Goal: Task Accomplishment & Management: Manage account settings

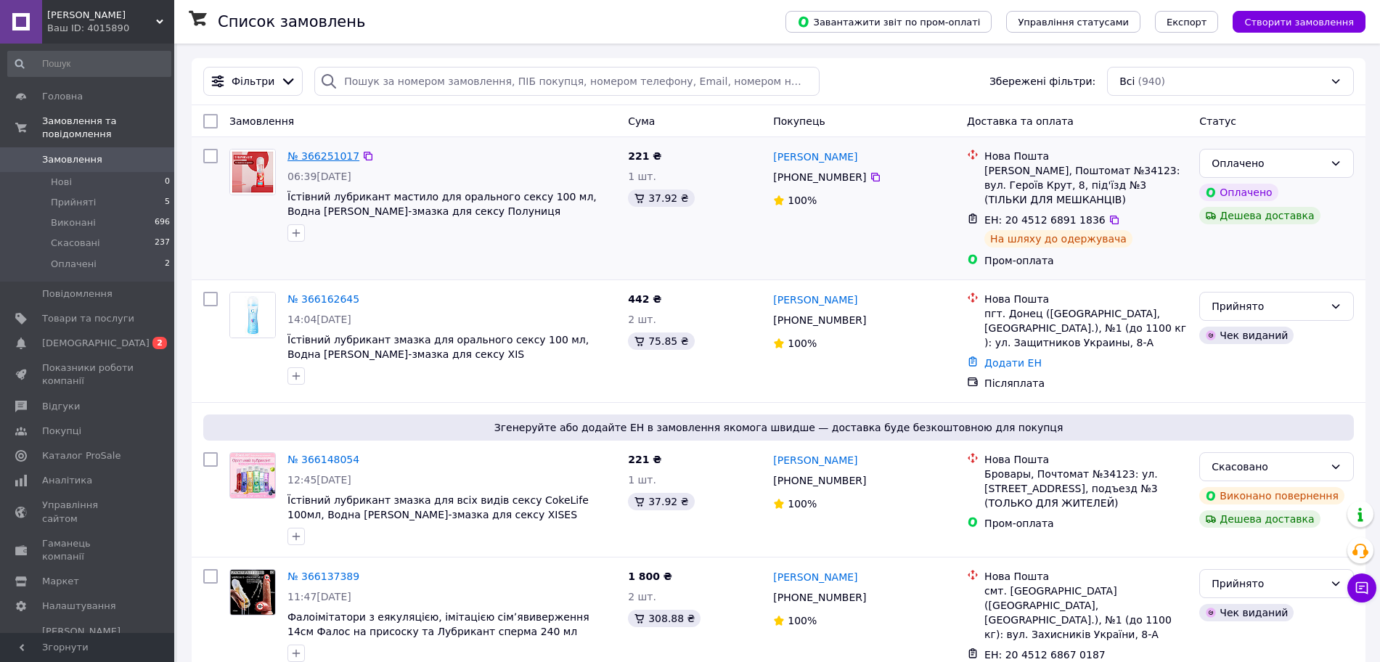
click at [307, 155] on link "№ 366251017" at bounding box center [323, 156] width 72 height 12
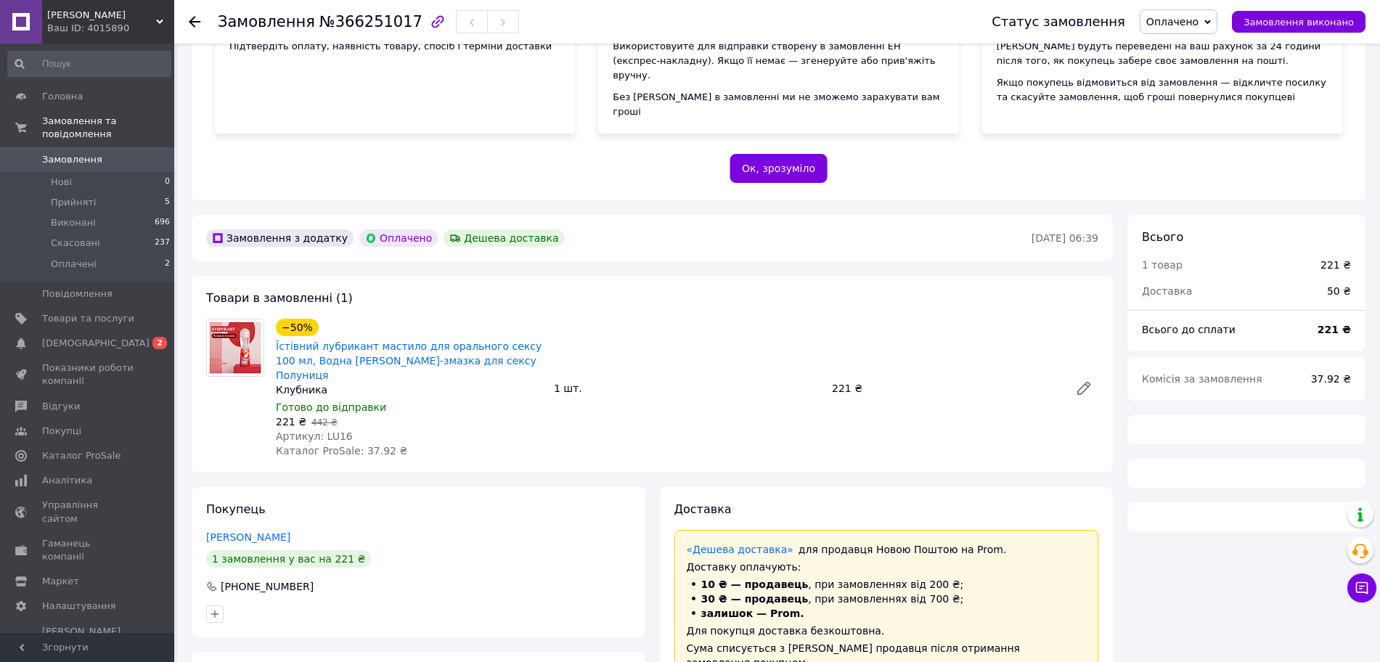
scroll to position [363, 0]
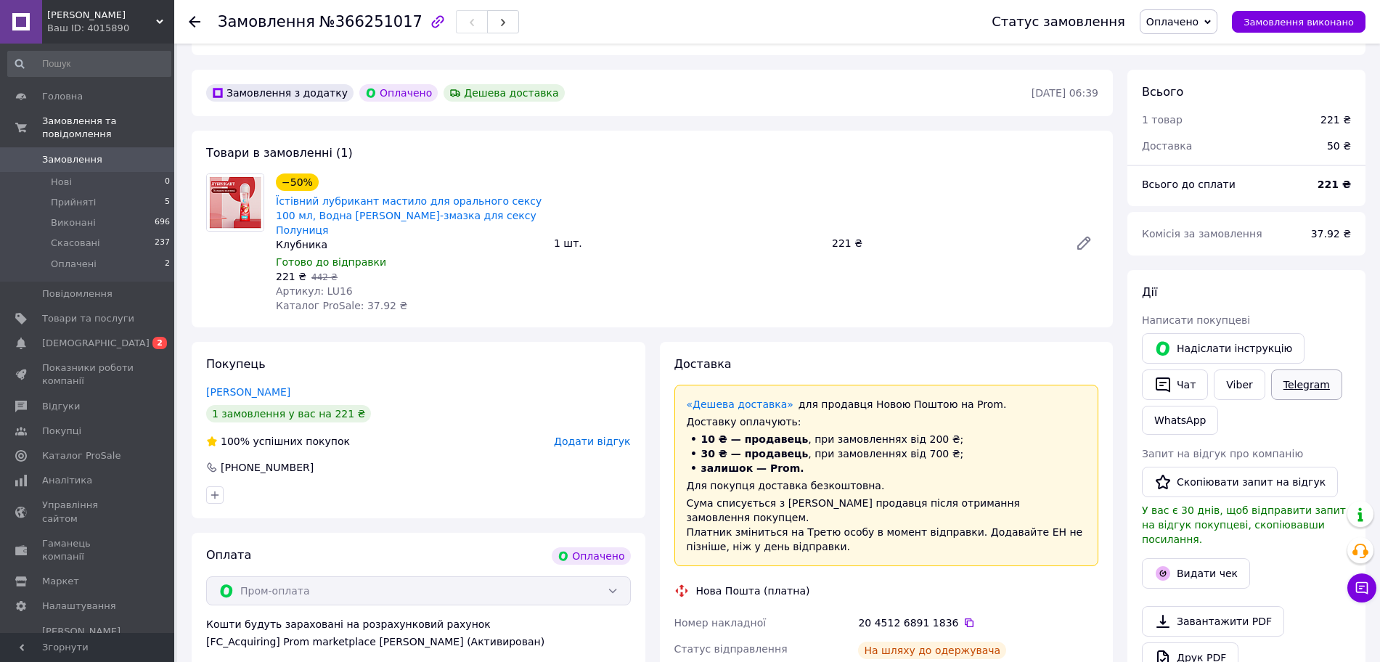
click at [1297, 375] on link "Telegram" at bounding box center [1306, 385] width 71 height 30
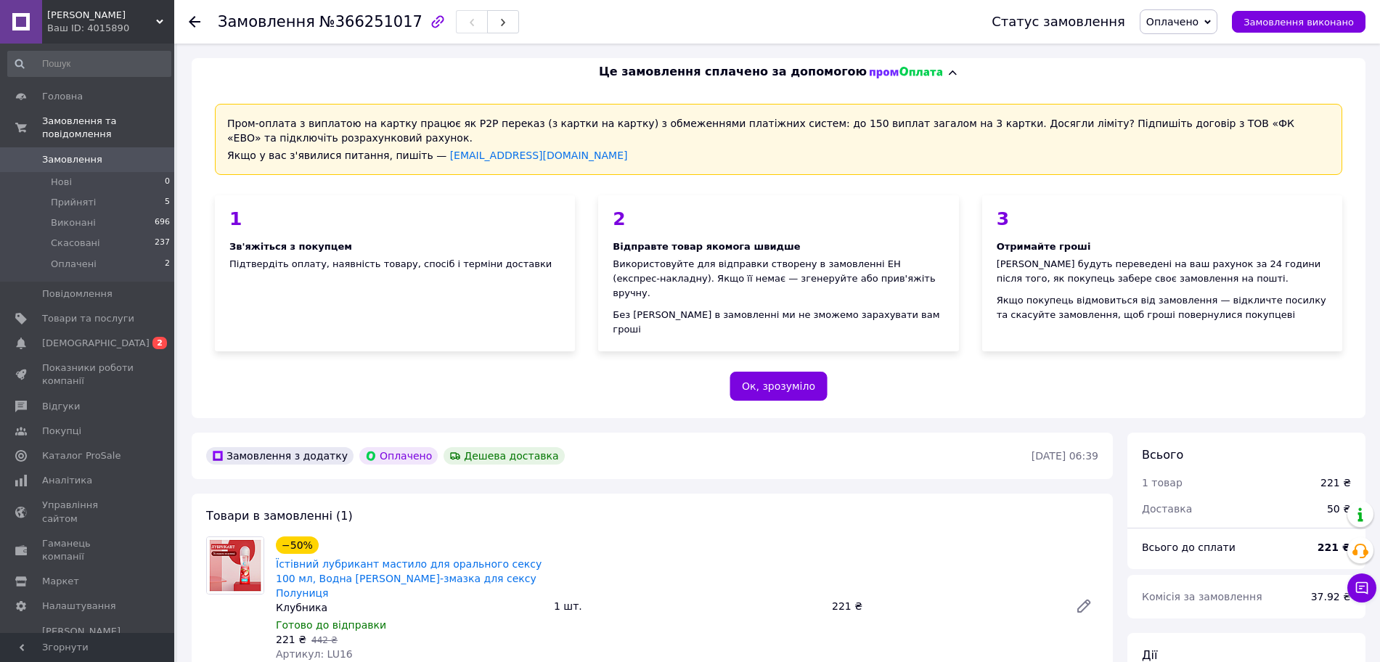
scroll to position [363, 0]
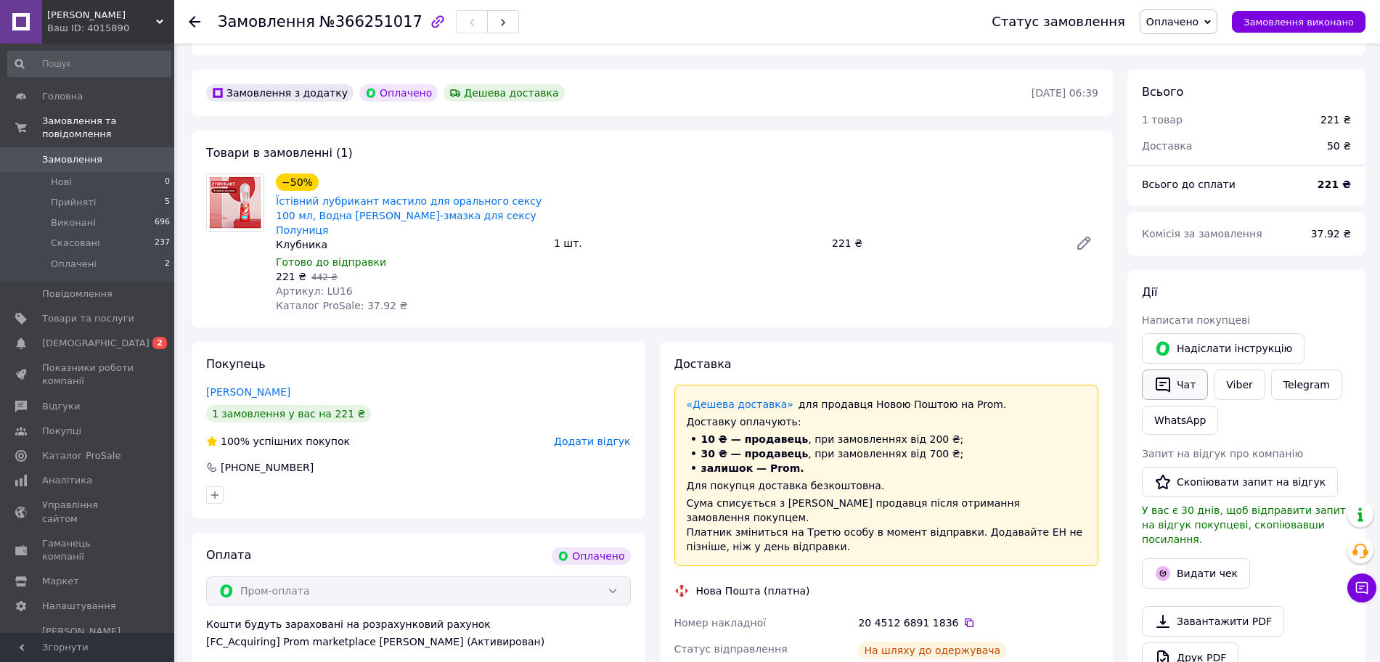
click at [1186, 376] on button "Чат" at bounding box center [1175, 385] width 66 height 30
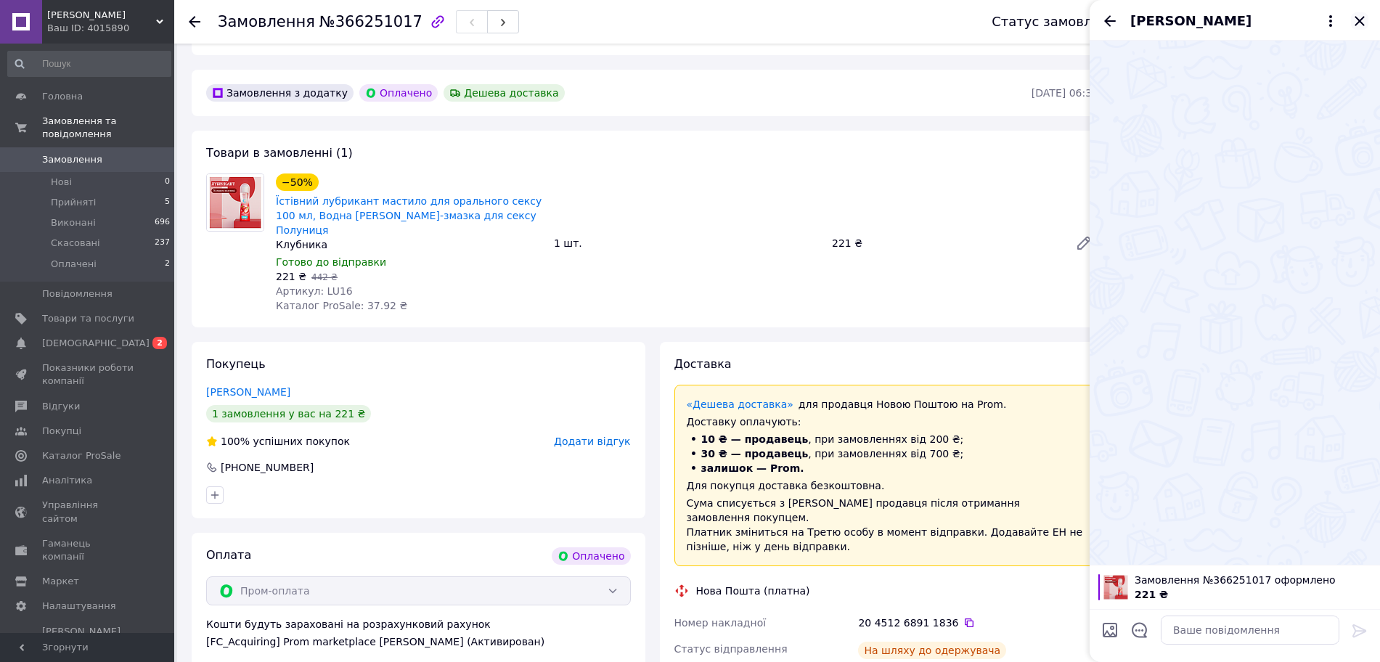
click at [1363, 22] on icon "Закрити" at bounding box center [1359, 20] width 17 height 17
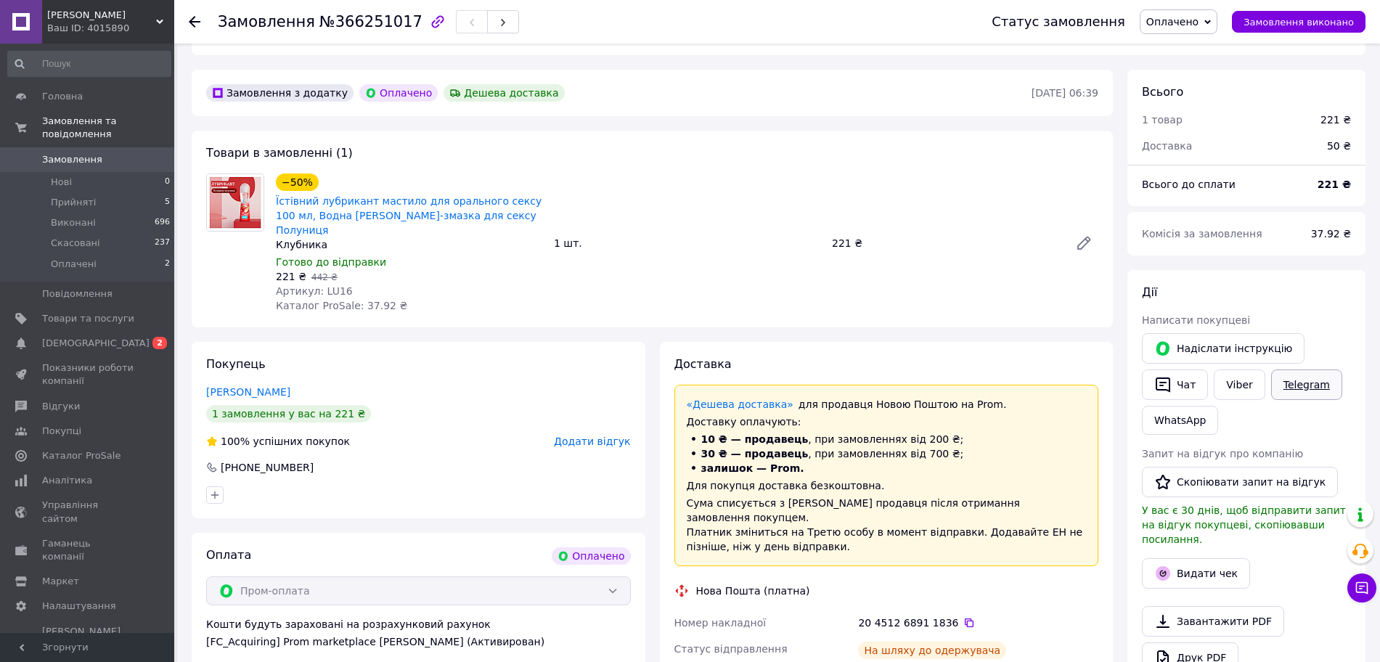
click at [1306, 371] on link "Telegram" at bounding box center [1306, 385] width 71 height 30
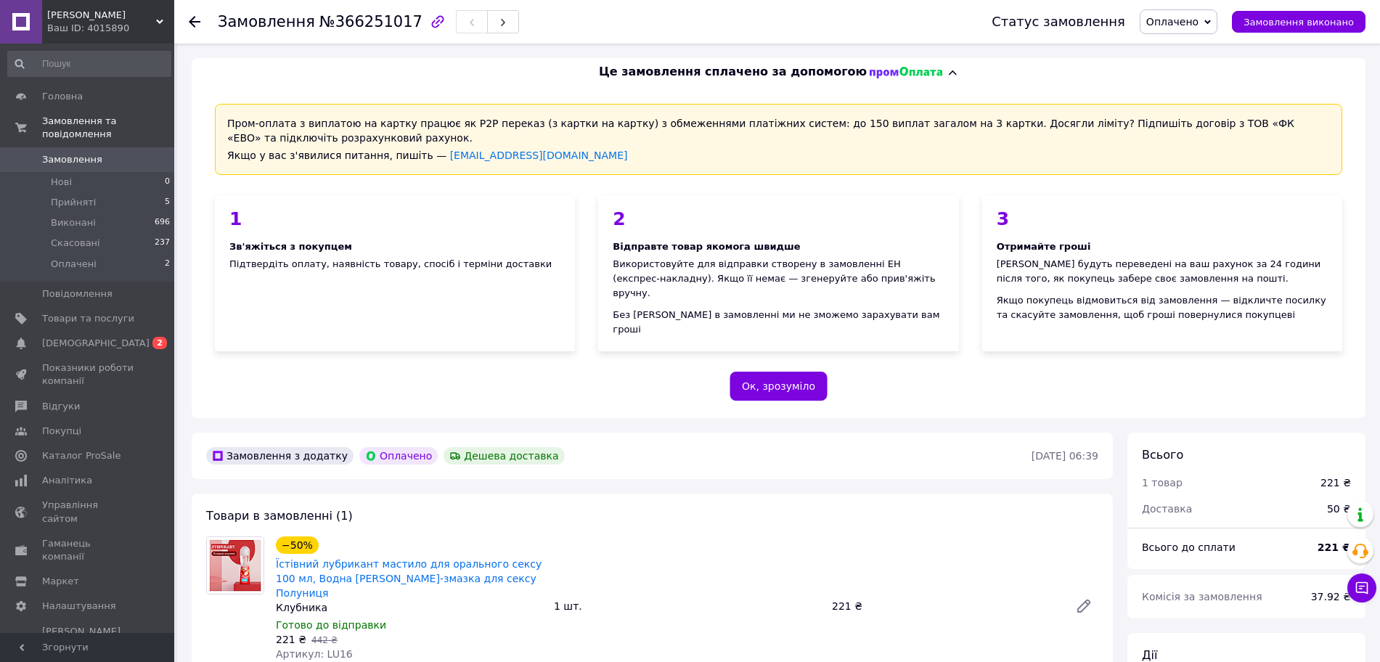
scroll to position [363, 0]
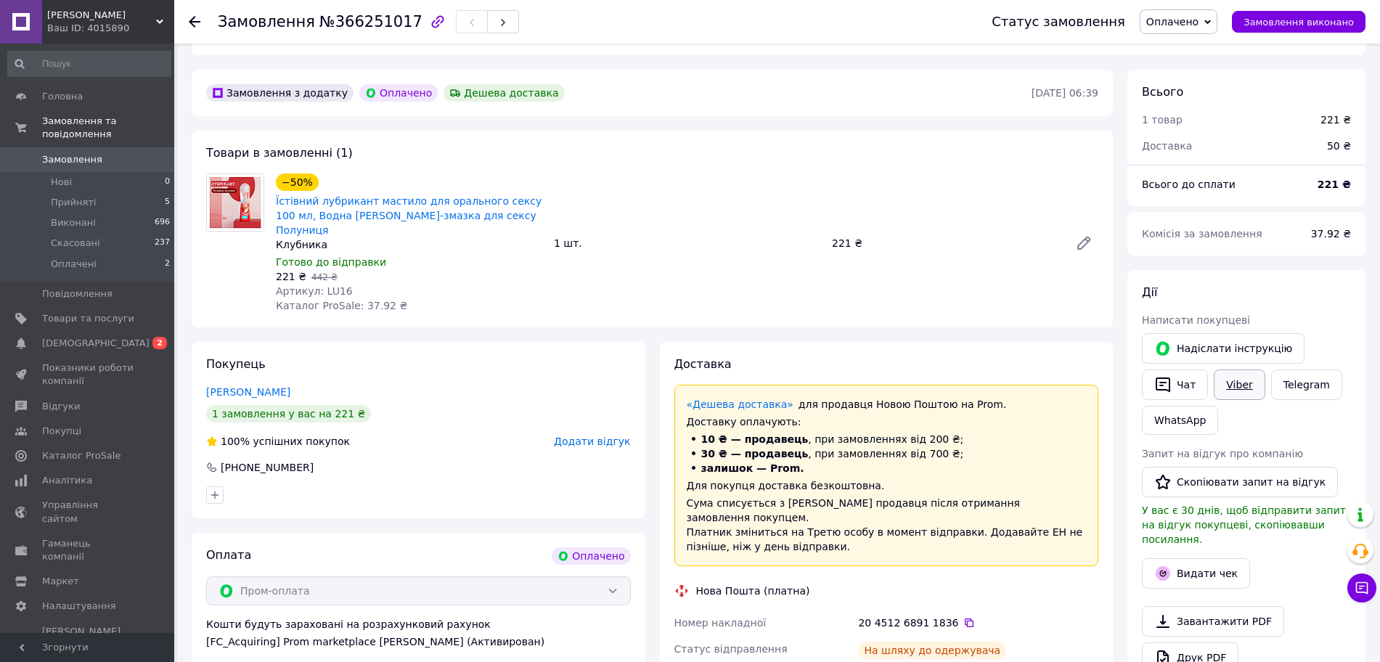
click at [1243, 374] on link "Viber" at bounding box center [1239, 385] width 51 height 30
click at [963, 617] on icon at bounding box center [969, 623] width 12 height 12
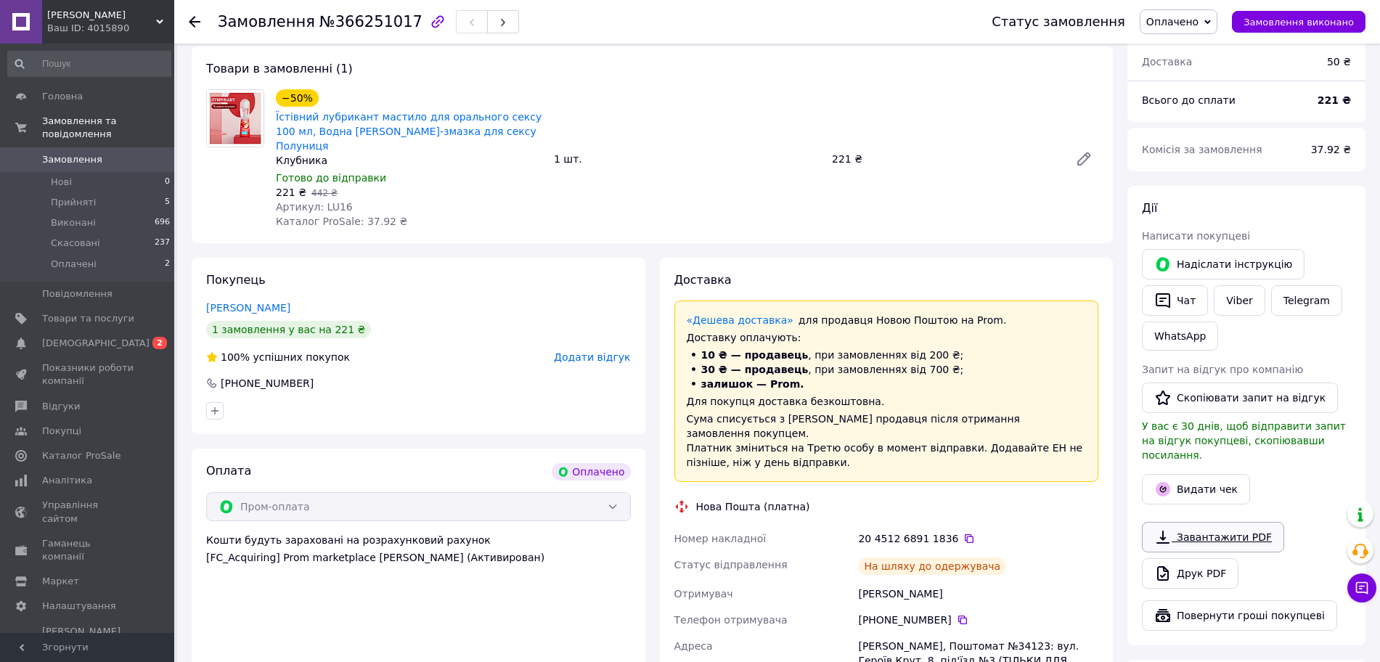
scroll to position [454, 0]
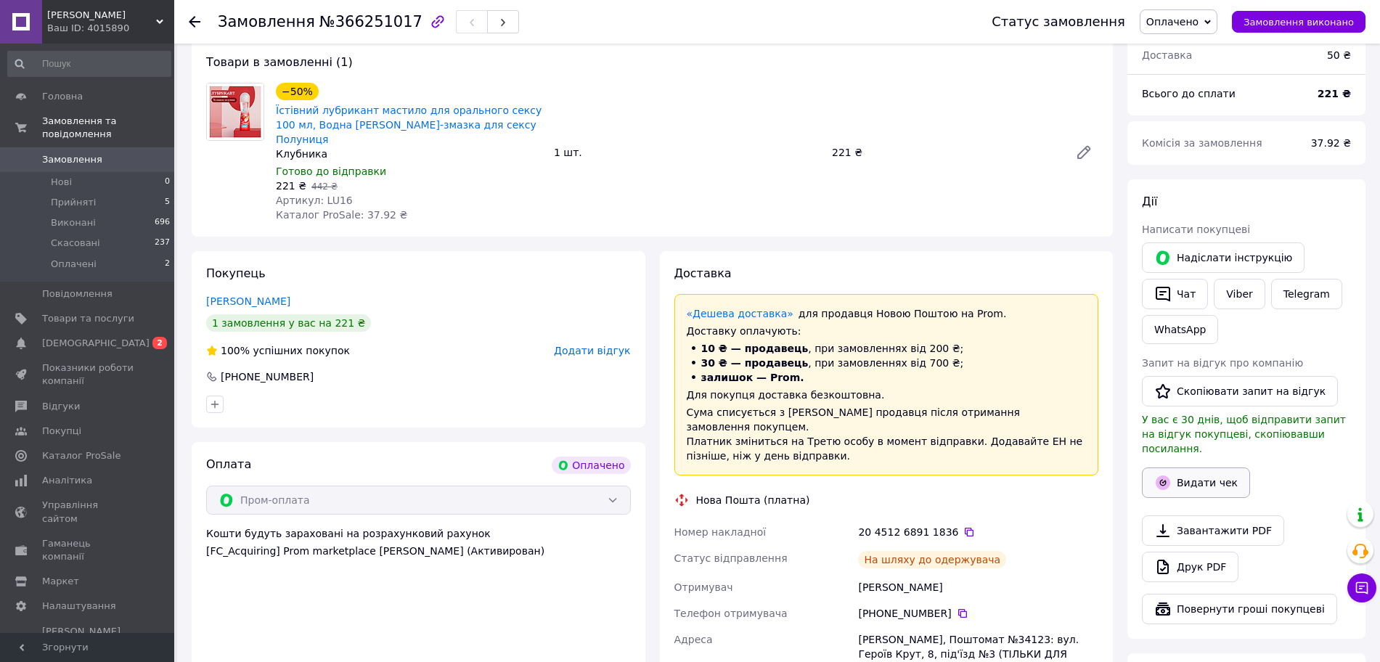
click at [1209, 468] on button "Видати чек" at bounding box center [1196, 483] width 108 height 30
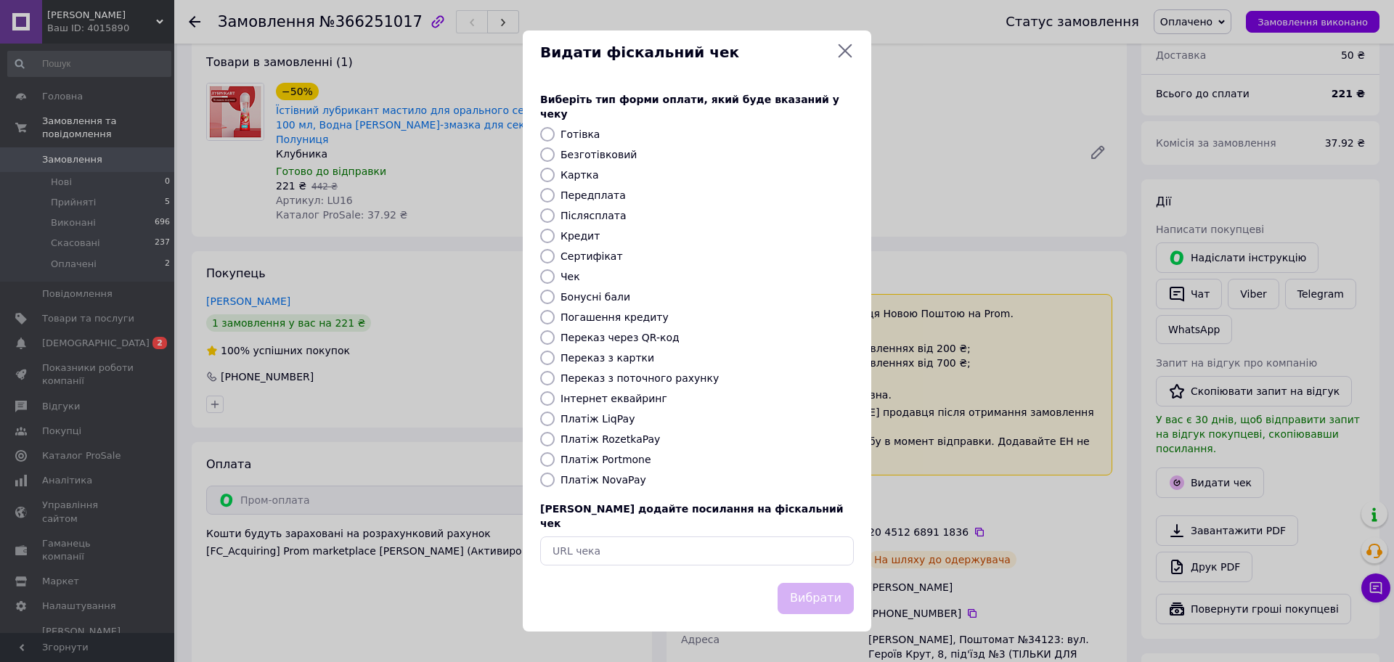
click at [548, 441] on input "Платіж RozetkaPay" at bounding box center [547, 439] width 15 height 15
radio input "true"
click at [812, 583] on button "Вибрати" at bounding box center [816, 598] width 76 height 31
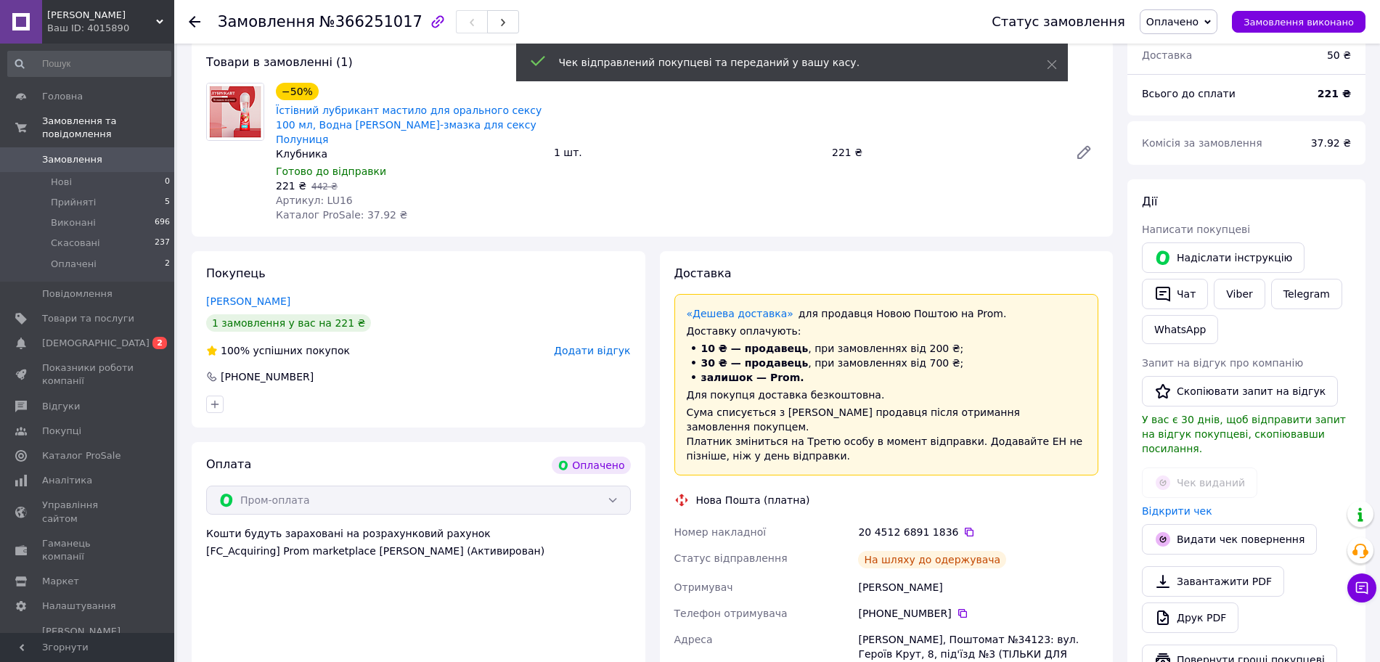
click at [68, 153] on span "Замовлення" at bounding box center [72, 159] width 60 height 13
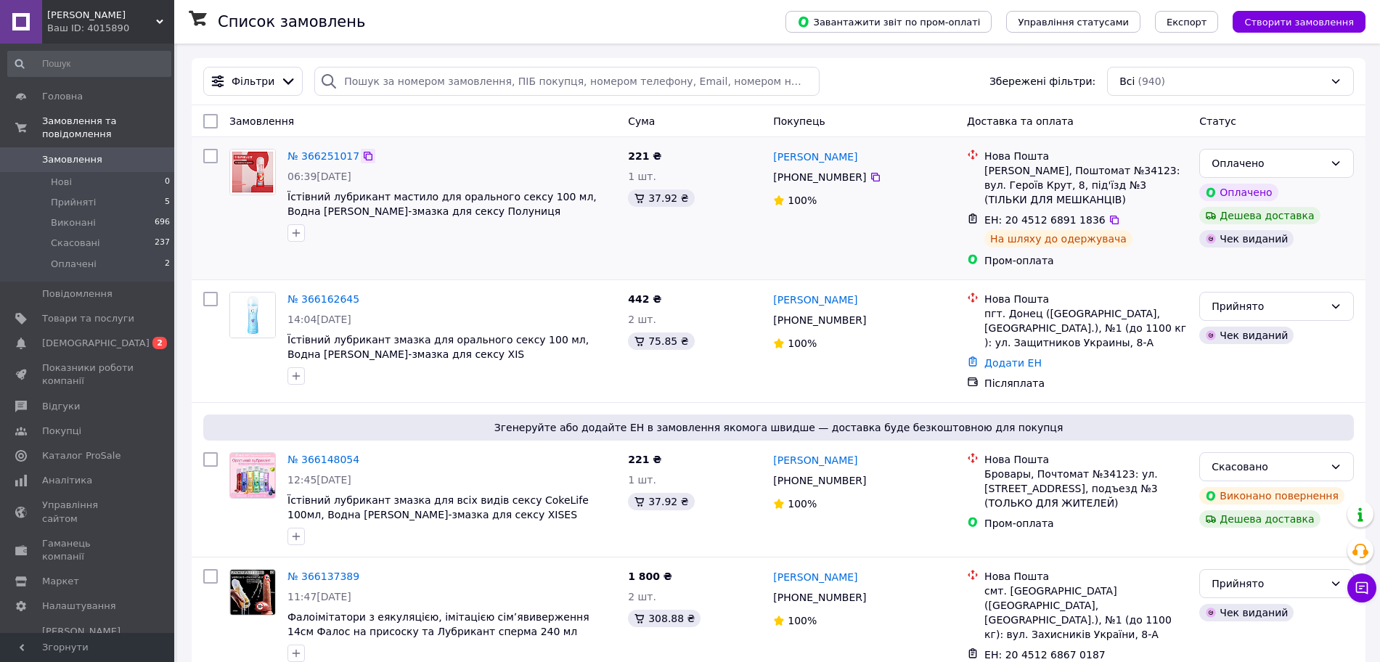
click at [364, 154] on icon at bounding box center [368, 156] width 9 height 9
click at [1109, 221] on icon at bounding box center [1115, 220] width 12 height 12
click at [91, 192] on li "Прийняті 5" at bounding box center [89, 202] width 179 height 20
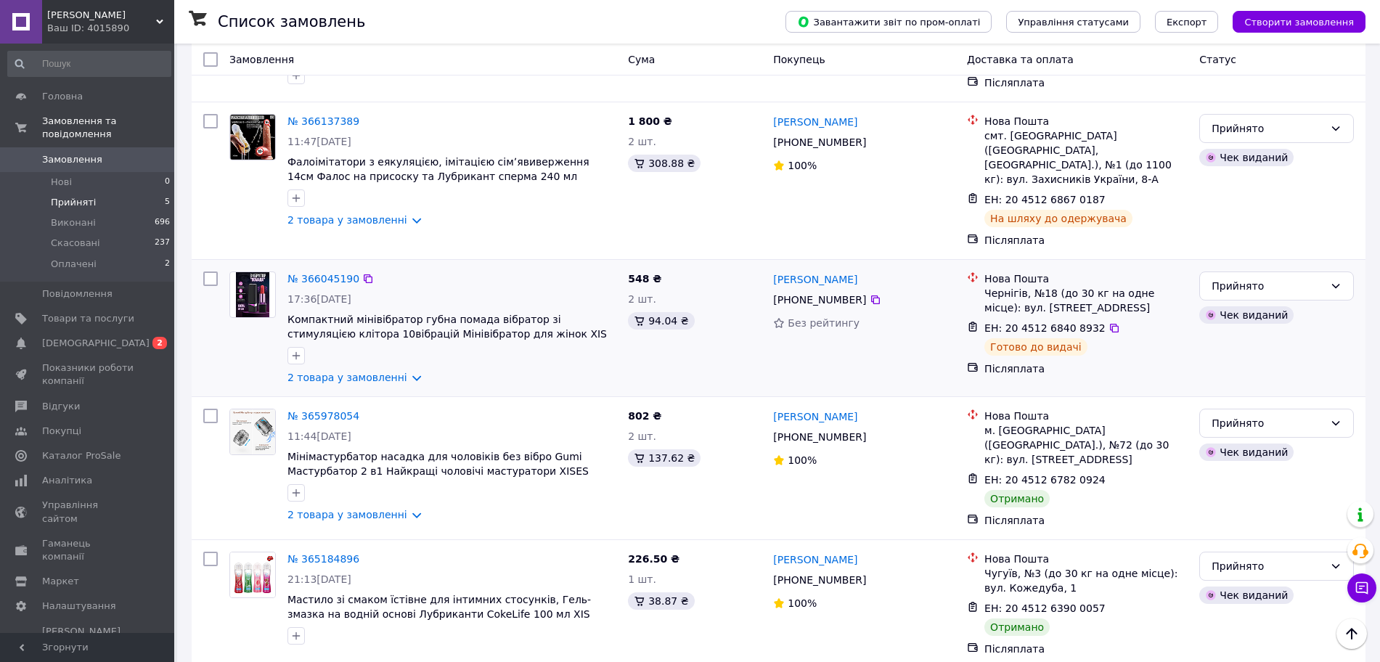
scroll to position [206, 0]
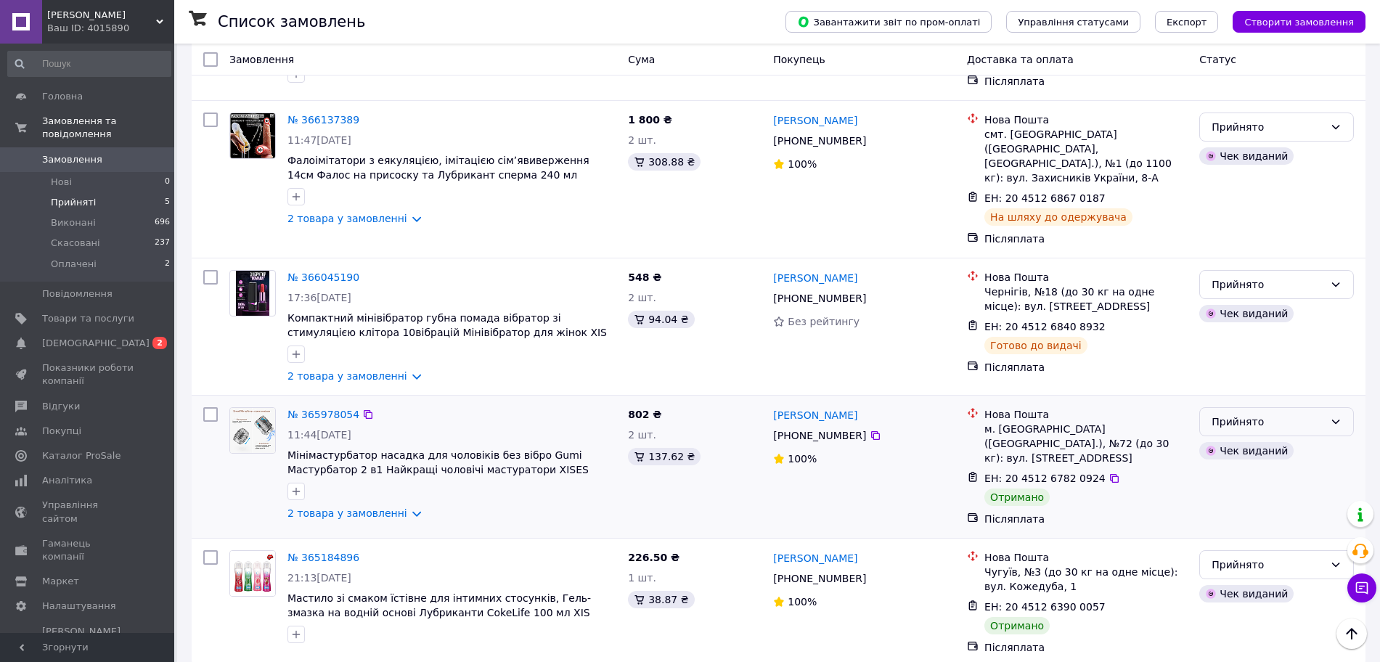
click at [1267, 414] on div "Прийнято" at bounding box center [1268, 422] width 113 height 16
click at [1264, 429] on li "Виконано" at bounding box center [1276, 439] width 153 height 26
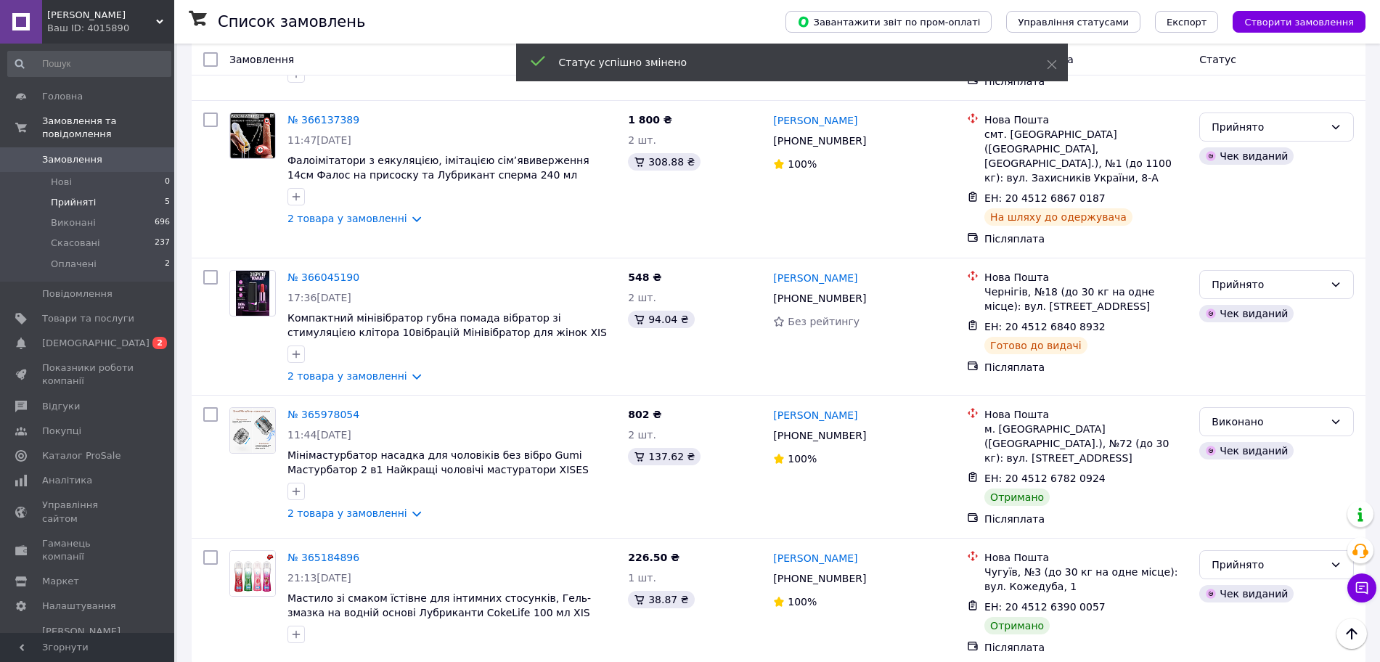
click at [1248, 557] on div "Прийнято" at bounding box center [1268, 565] width 113 height 16
click at [1236, 571] on li "Виконано" at bounding box center [1276, 577] width 153 height 26
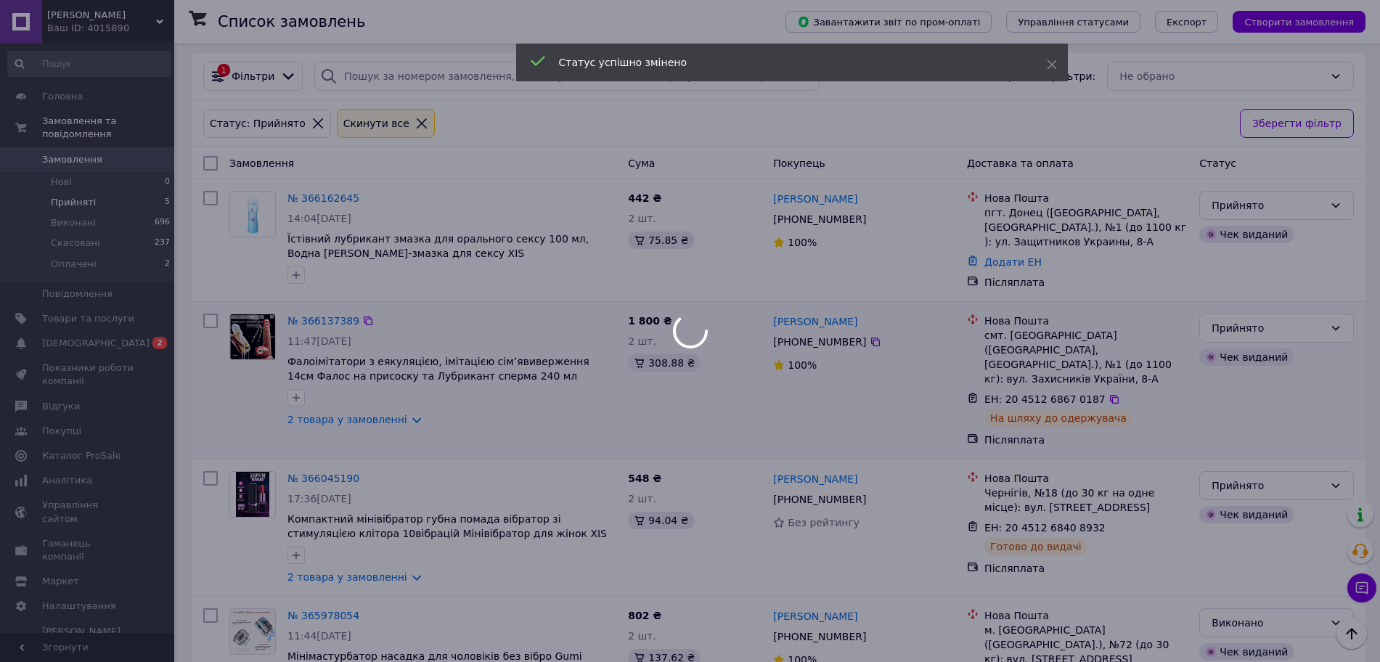
scroll to position [0, 0]
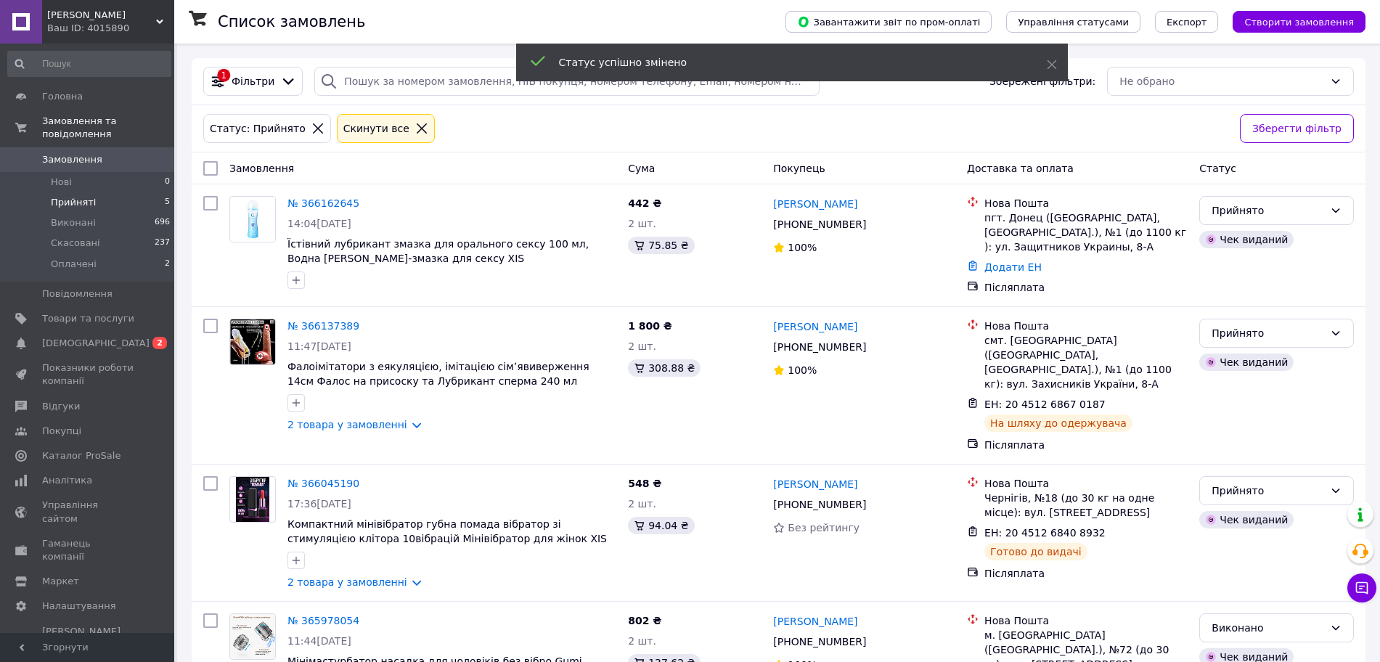
click at [73, 153] on span "Замовлення" at bounding box center [72, 159] width 60 height 13
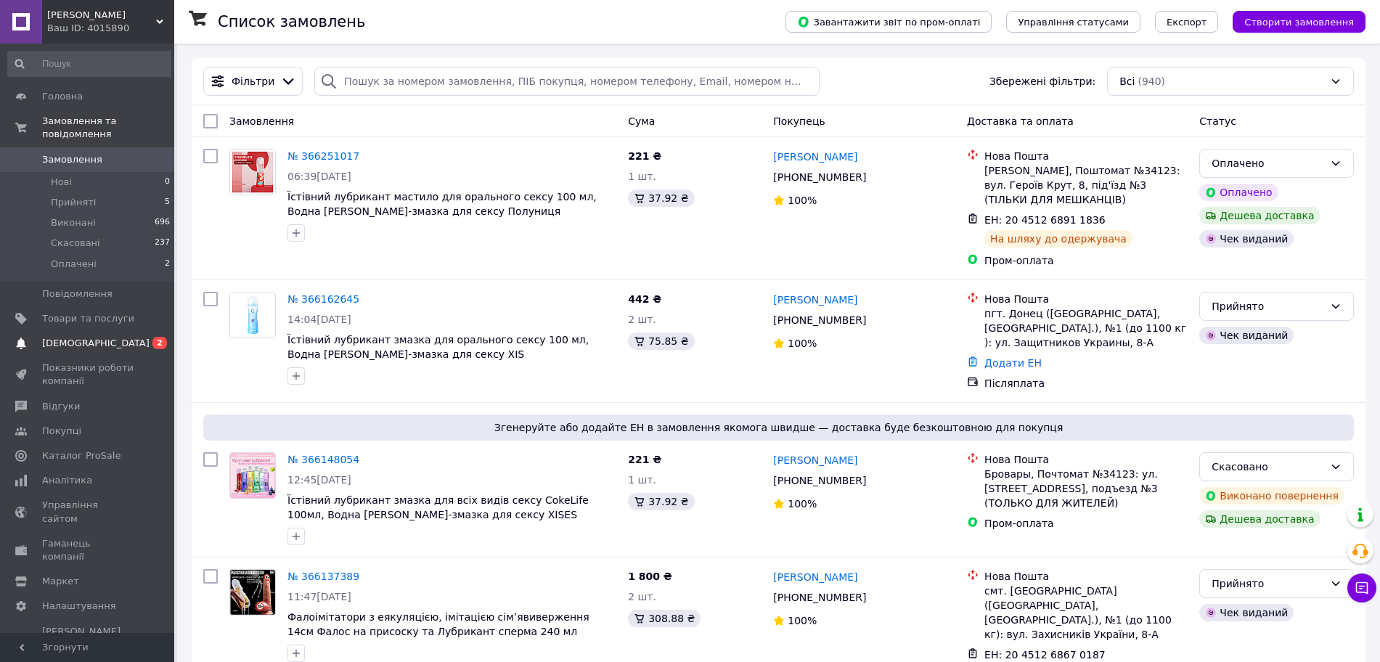
click at [85, 337] on span "[DEMOGRAPHIC_DATA]" at bounding box center [95, 343] width 107 height 13
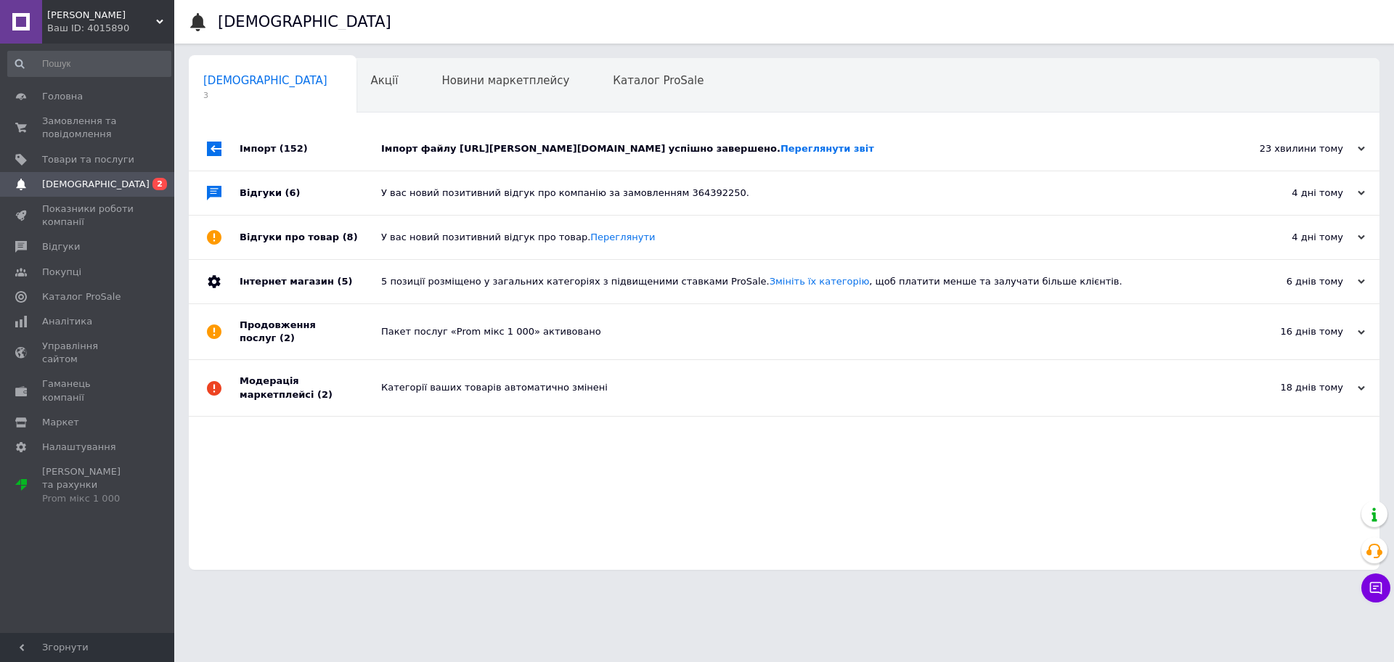
click at [1363, 155] on div "23 хвилини тому" at bounding box center [1292, 148] width 145 height 13
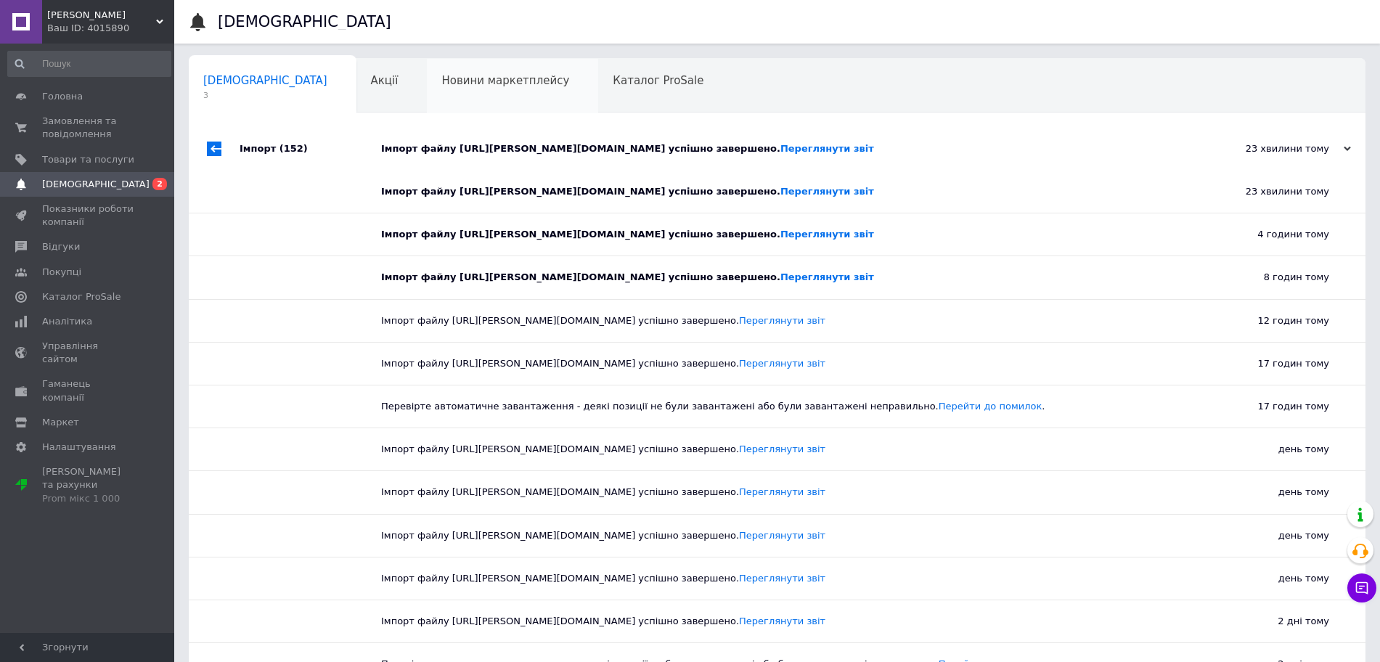
click at [441, 81] on span "Новини маркетплейсу" at bounding box center [505, 80] width 128 height 13
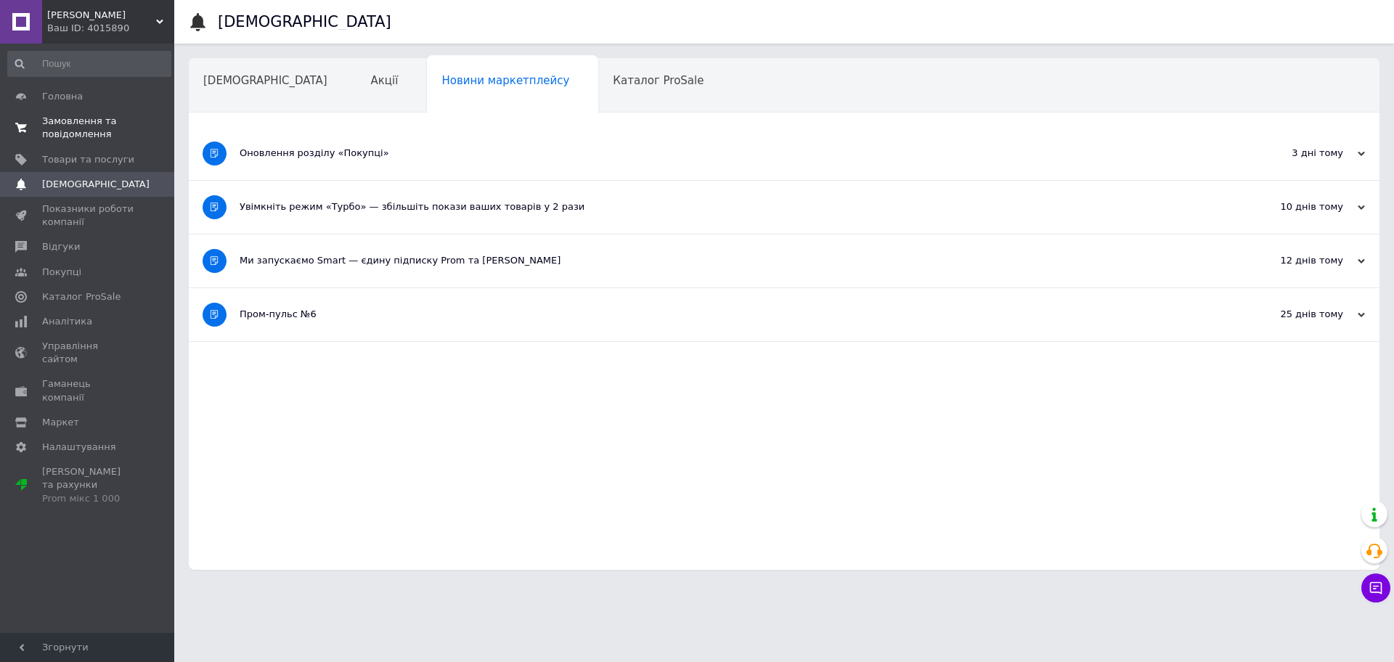
click at [62, 115] on span "Замовлення та повідомлення" at bounding box center [88, 128] width 92 height 26
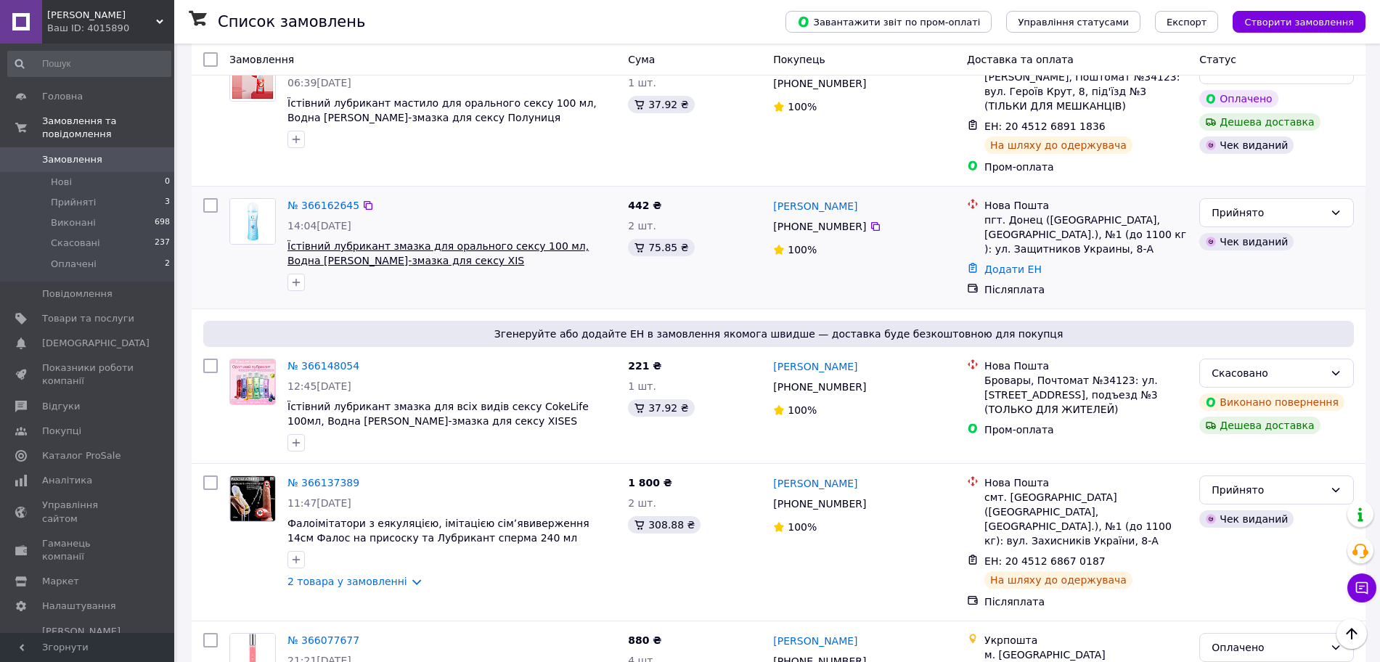
scroll to position [91, 0]
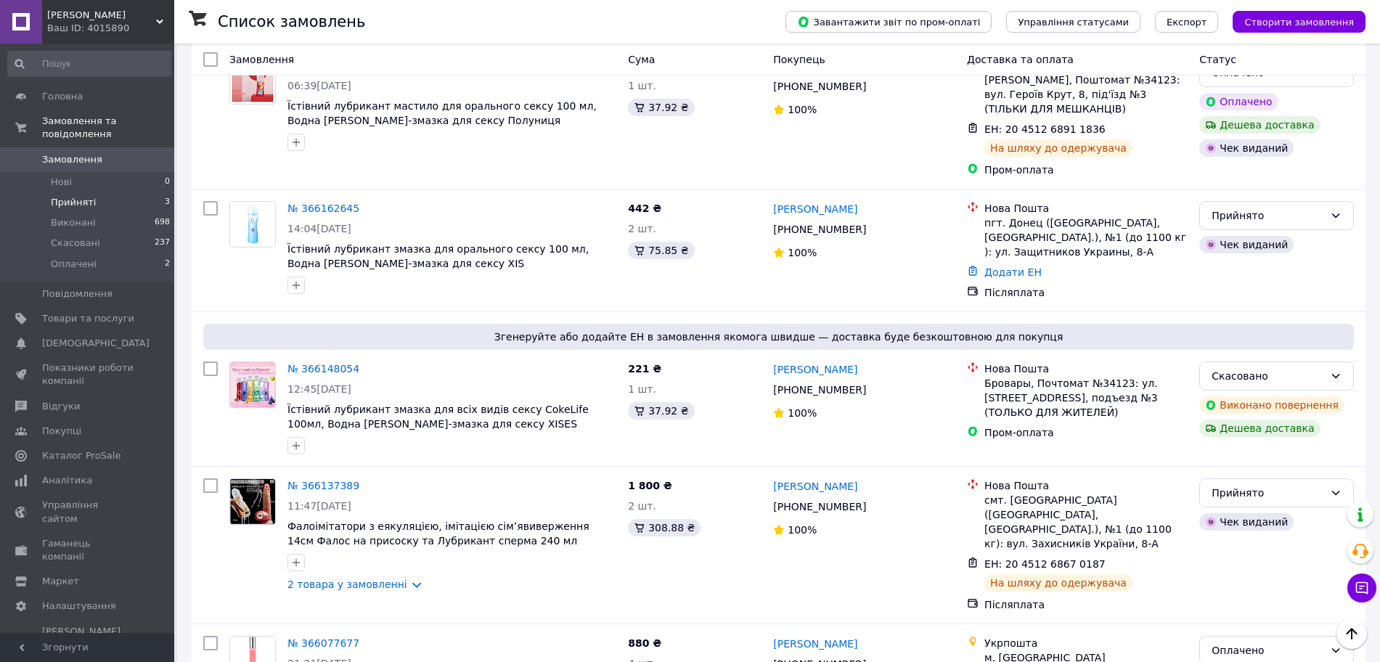
click at [78, 196] on span "Прийняті" at bounding box center [73, 202] width 45 height 13
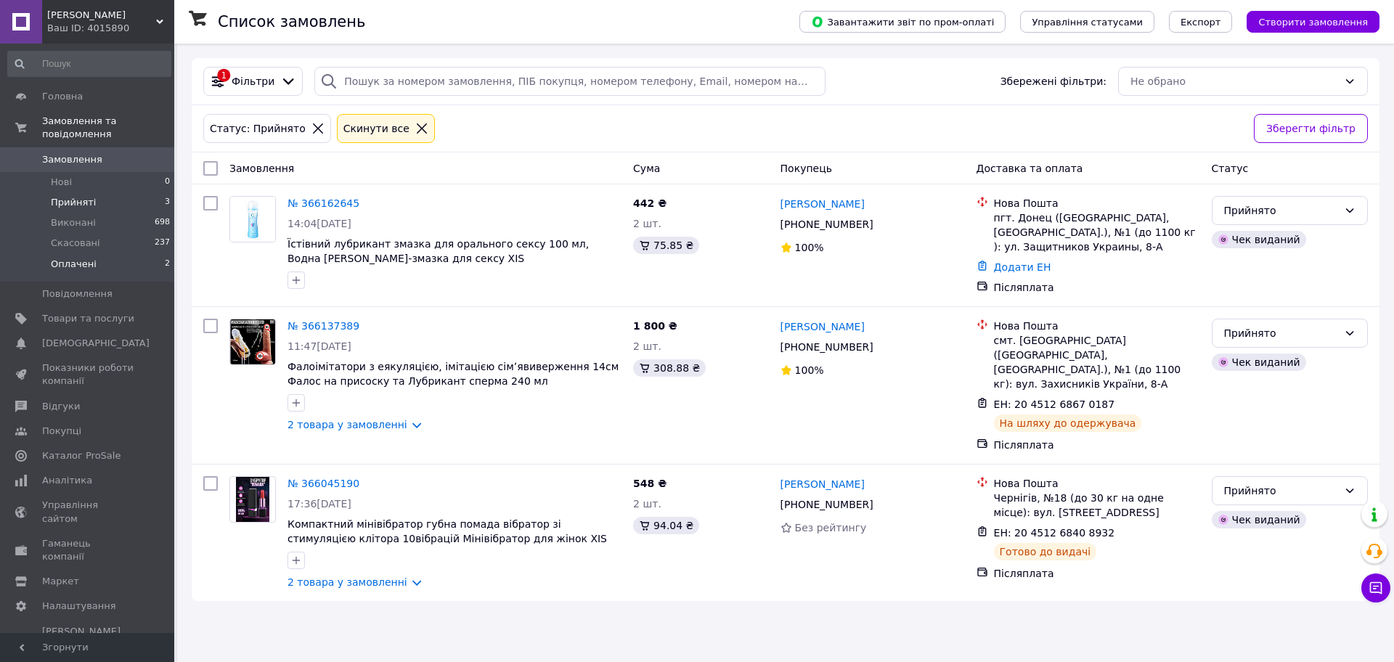
click at [79, 258] on span "Оплачені" at bounding box center [74, 264] width 46 height 13
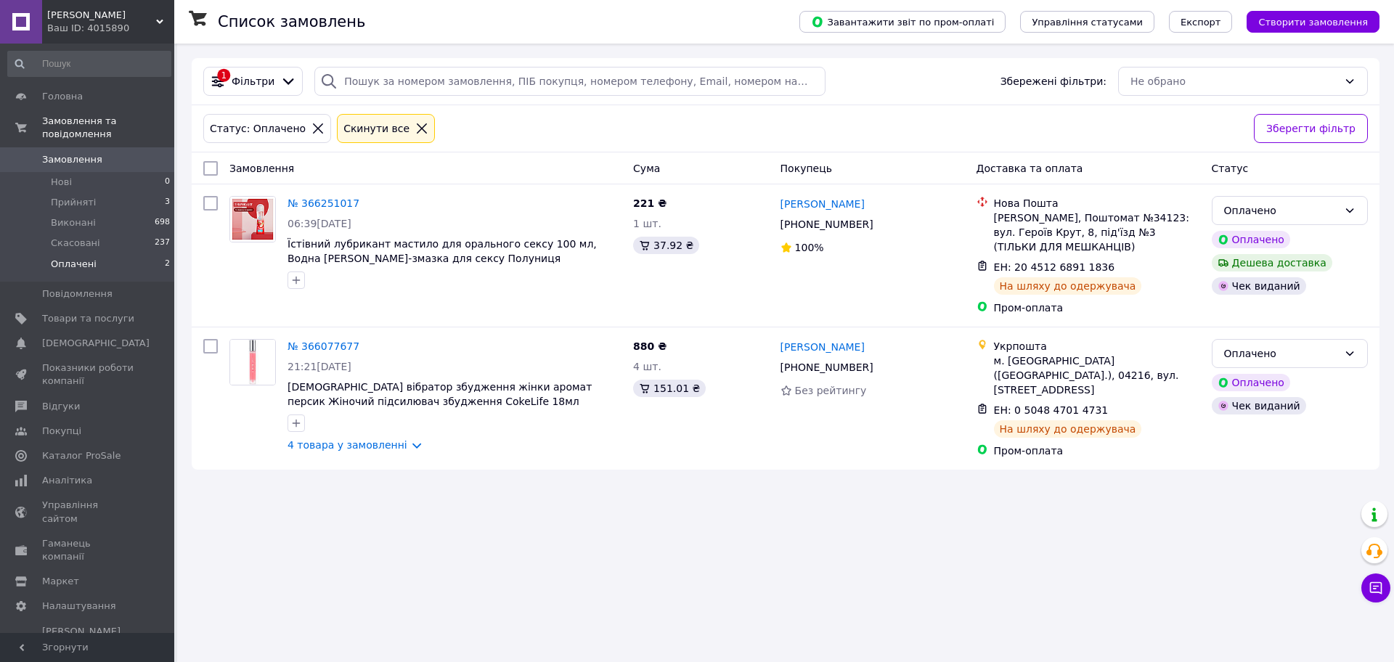
click at [73, 153] on span "Замовлення" at bounding box center [72, 159] width 60 height 13
